Goal: Transaction & Acquisition: Purchase product/service

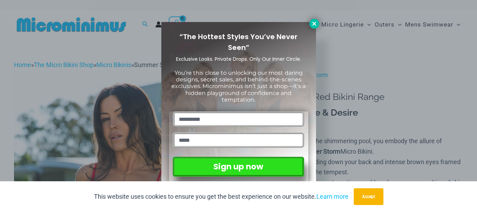
click at [312, 27] on button at bounding box center [314, 24] width 10 height 10
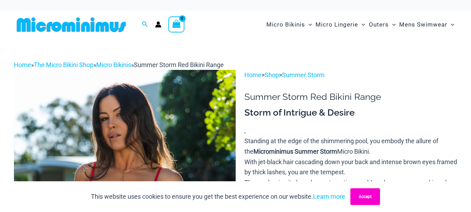
click at [365, 195] on button "Accept" at bounding box center [366, 196] width 30 height 17
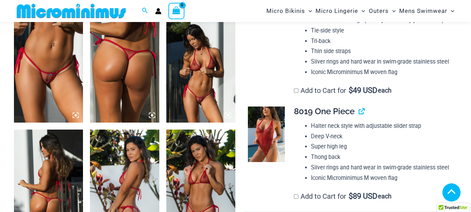
scroll to position [517, 0]
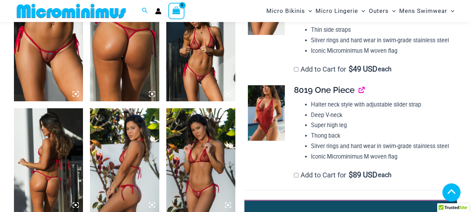
click at [359, 91] on link "View product" at bounding box center [359, 90] width 0 height 10
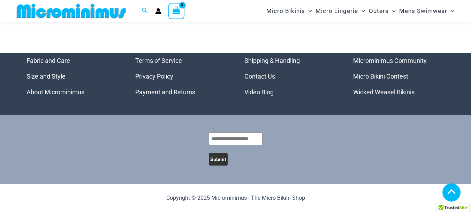
scroll to position [2562, 0]
click at [371, 88] on link "Wicked Weasel Bikinis" at bounding box center [383, 91] width 61 height 7
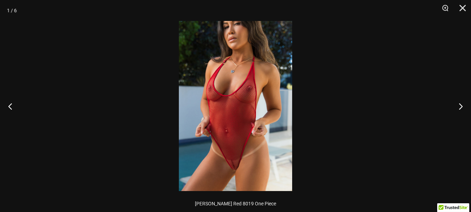
click at [244, 51] on img at bounding box center [235, 106] width 113 height 170
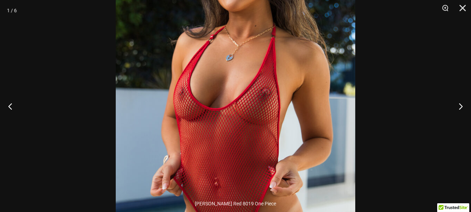
click at [276, 80] on img at bounding box center [236, 130] width 240 height 359
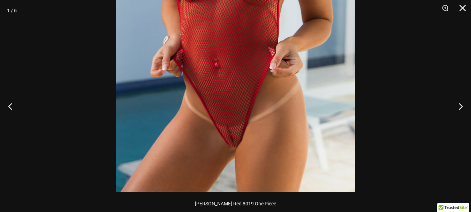
click at [305, 179] on img at bounding box center [236, 11] width 240 height 359
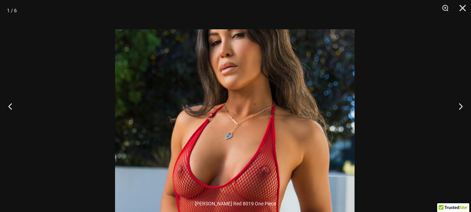
click at [270, 183] on img at bounding box center [235, 208] width 240 height 359
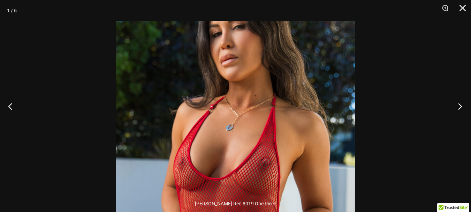
click at [463, 107] on button "Next" at bounding box center [458, 106] width 26 height 35
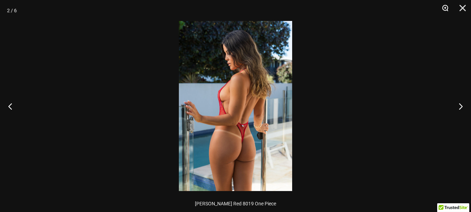
click at [447, 7] on button "Zoom" at bounding box center [442, 10] width 17 height 21
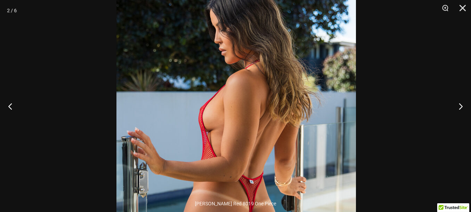
click at [329, 58] on img at bounding box center [237, 139] width 240 height 359
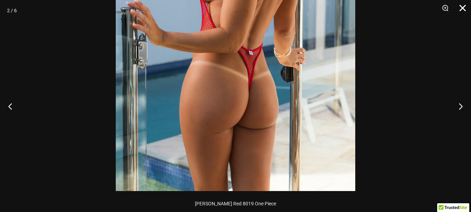
click at [461, 7] on button "Close" at bounding box center [460, 10] width 17 height 21
